Goal: Task Accomplishment & Management: Use online tool/utility

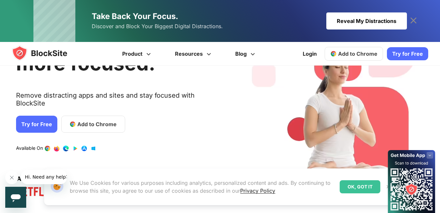
scroll to position [70, 0]
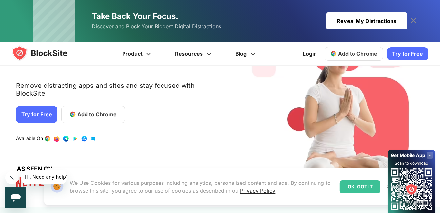
click at [45, 111] on link "Try for Free" at bounding box center [36, 114] width 41 height 17
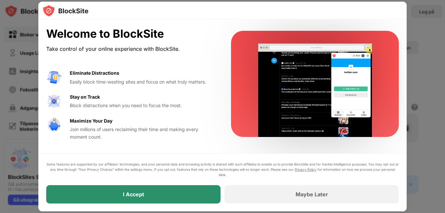
click at [203, 190] on div "I Accept" at bounding box center [133, 194] width 174 height 18
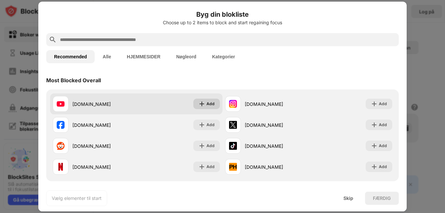
click at [199, 103] on img at bounding box center [201, 103] width 7 height 7
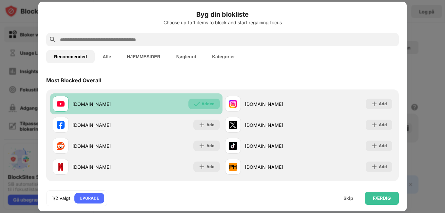
click at [197, 102] on img at bounding box center [196, 103] width 7 height 7
